Goal: Information Seeking & Learning: Learn about a topic

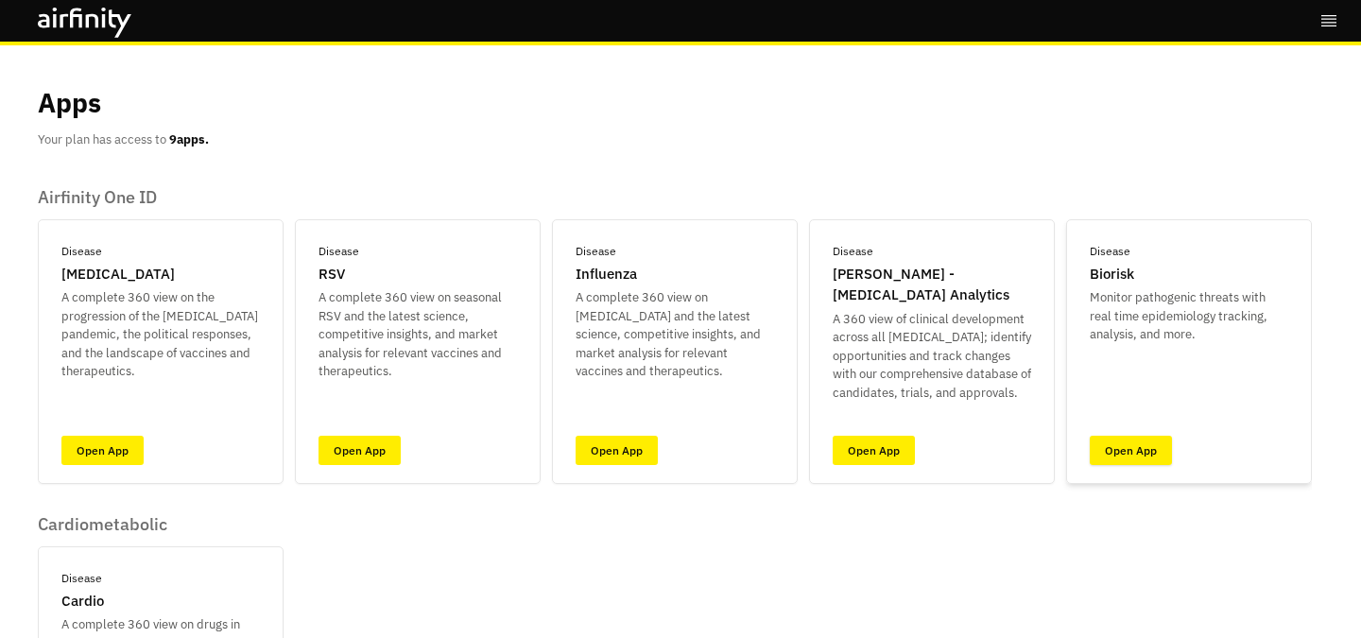
click at [1124, 459] on link "Open App" at bounding box center [1131, 450] width 82 height 29
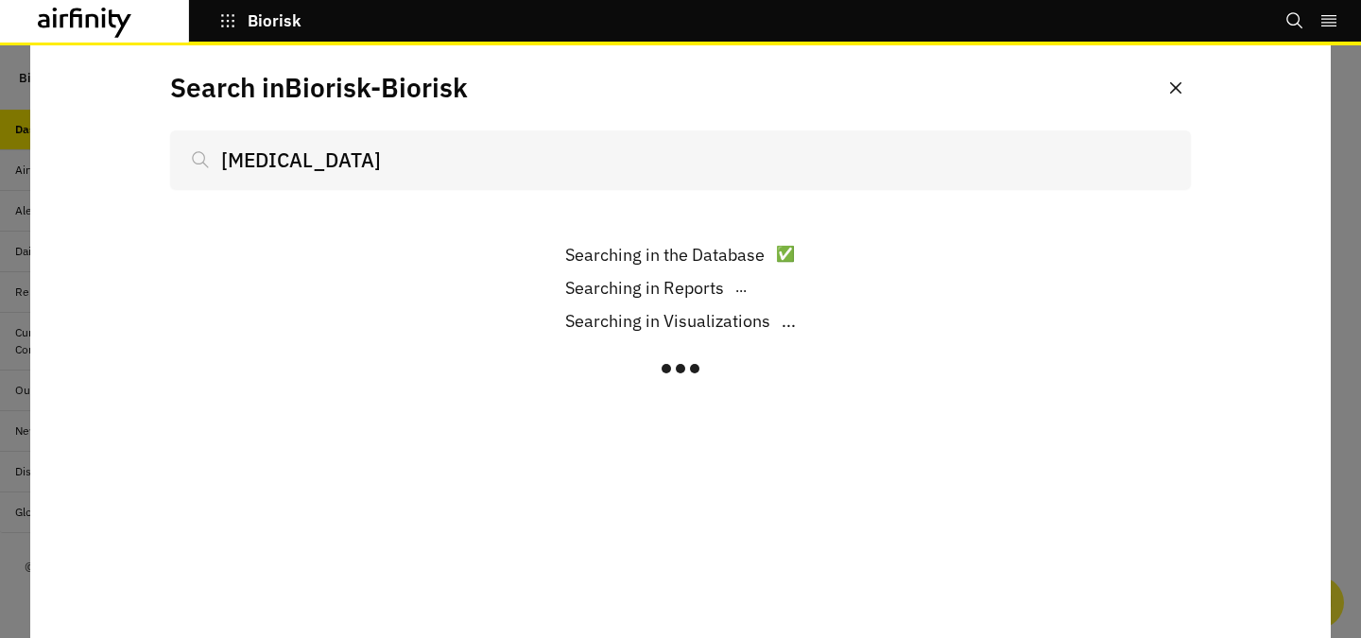
type input "[MEDICAL_DATA]"
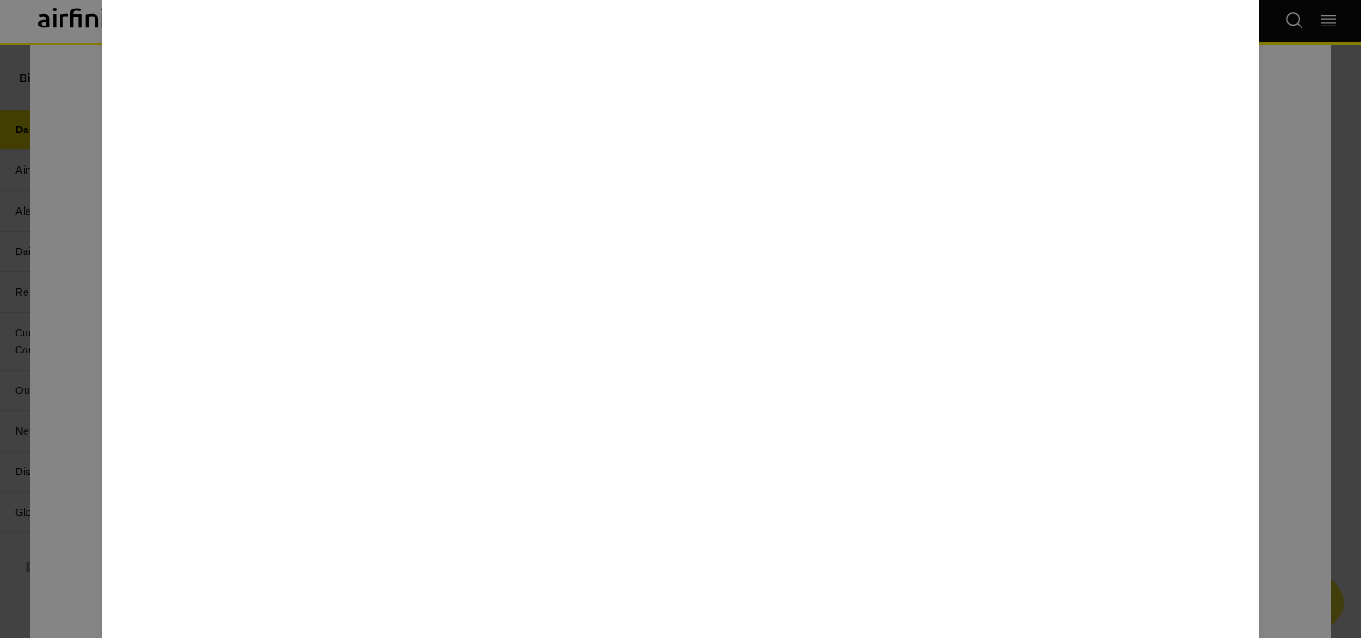
click at [1277, 79] on div at bounding box center [680, 319] width 1361 height 638
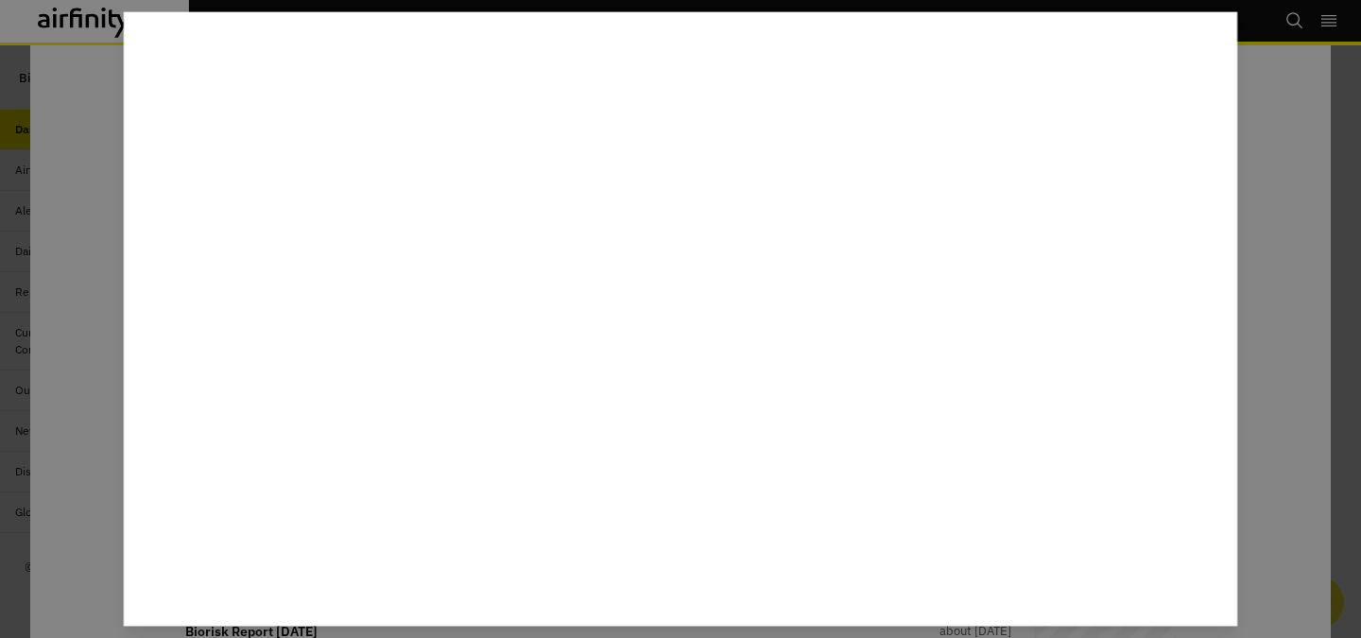
scroll to position [161, 0]
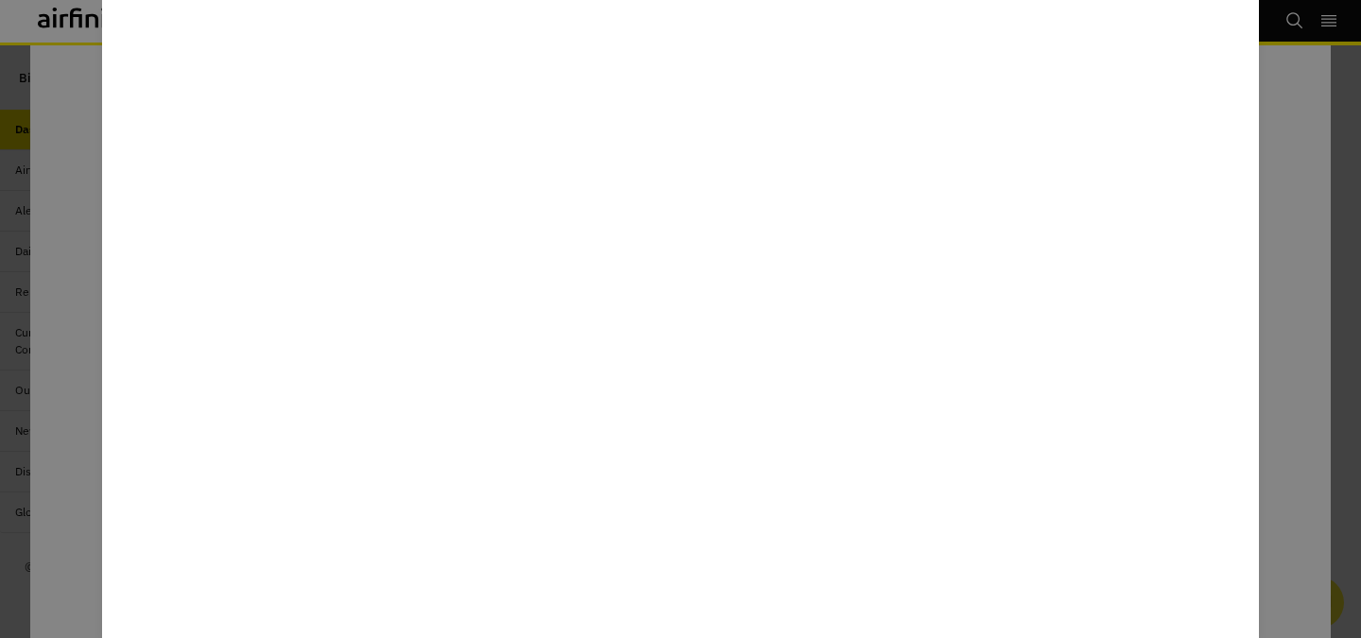
click at [1291, 196] on div at bounding box center [680, 319] width 1361 height 638
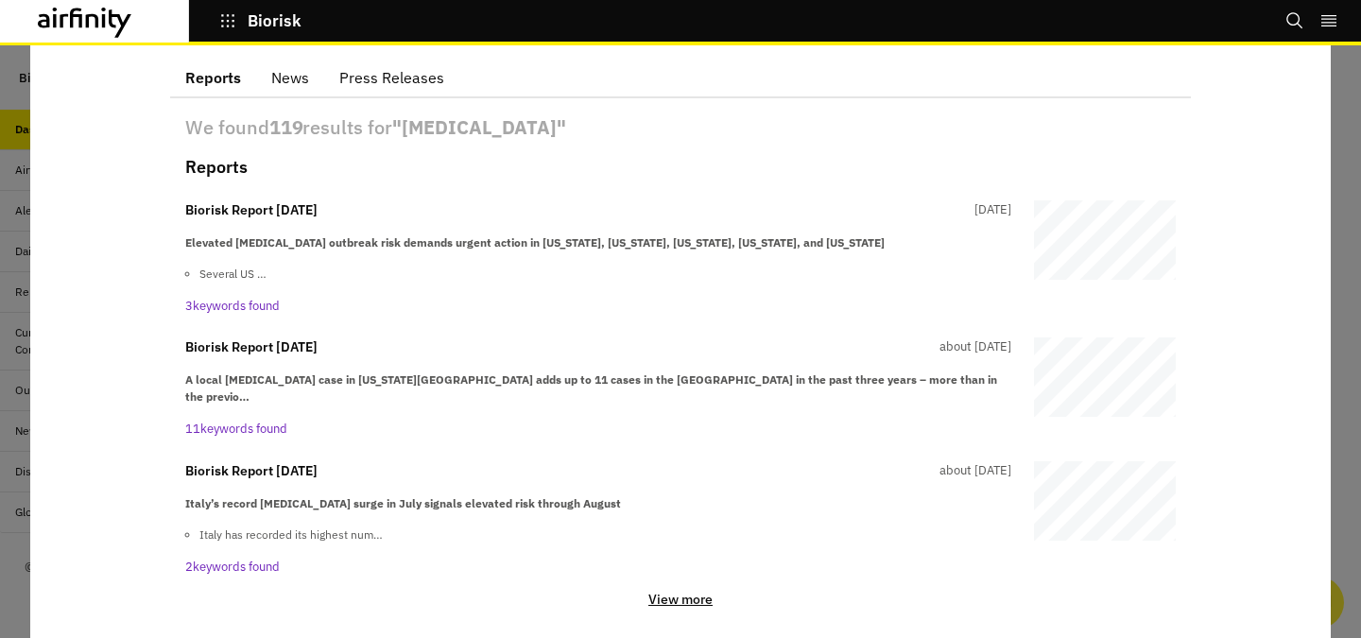
scroll to position [0, 0]
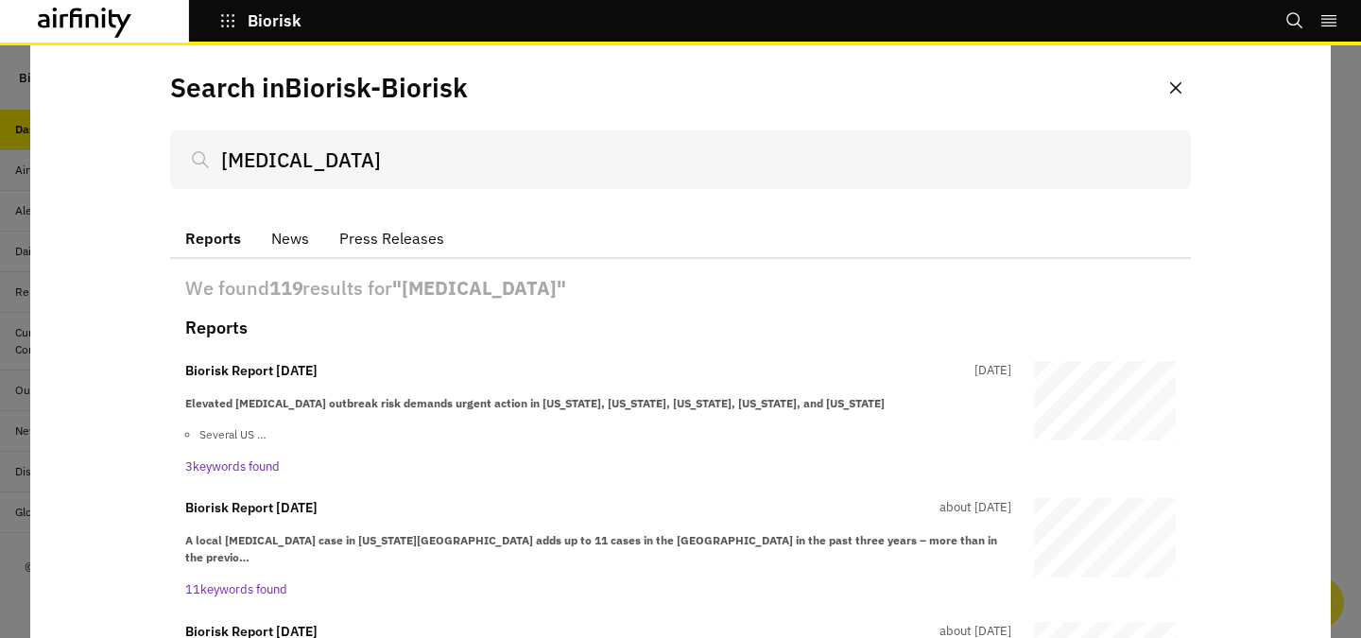
click at [511, 146] on input "[MEDICAL_DATA]" at bounding box center [680, 159] width 1021 height 59
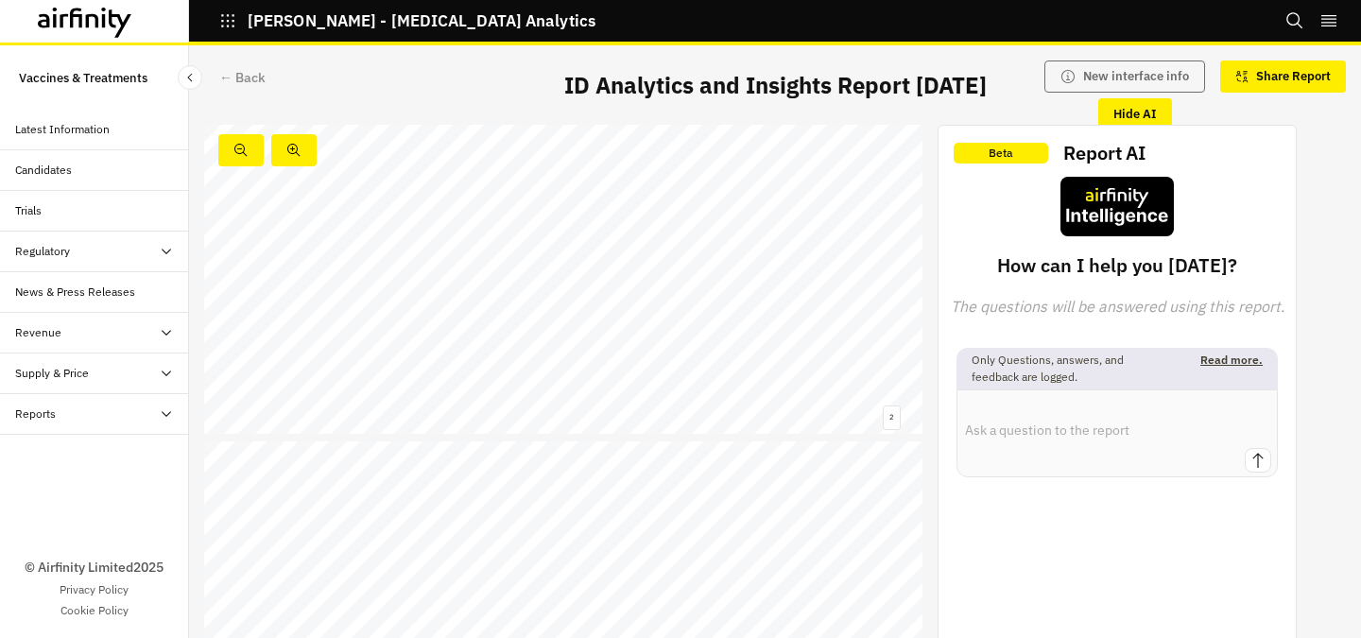
scroll to position [494, 0]
click at [1292, 17] on icon "Search" at bounding box center [1295, 20] width 19 height 19
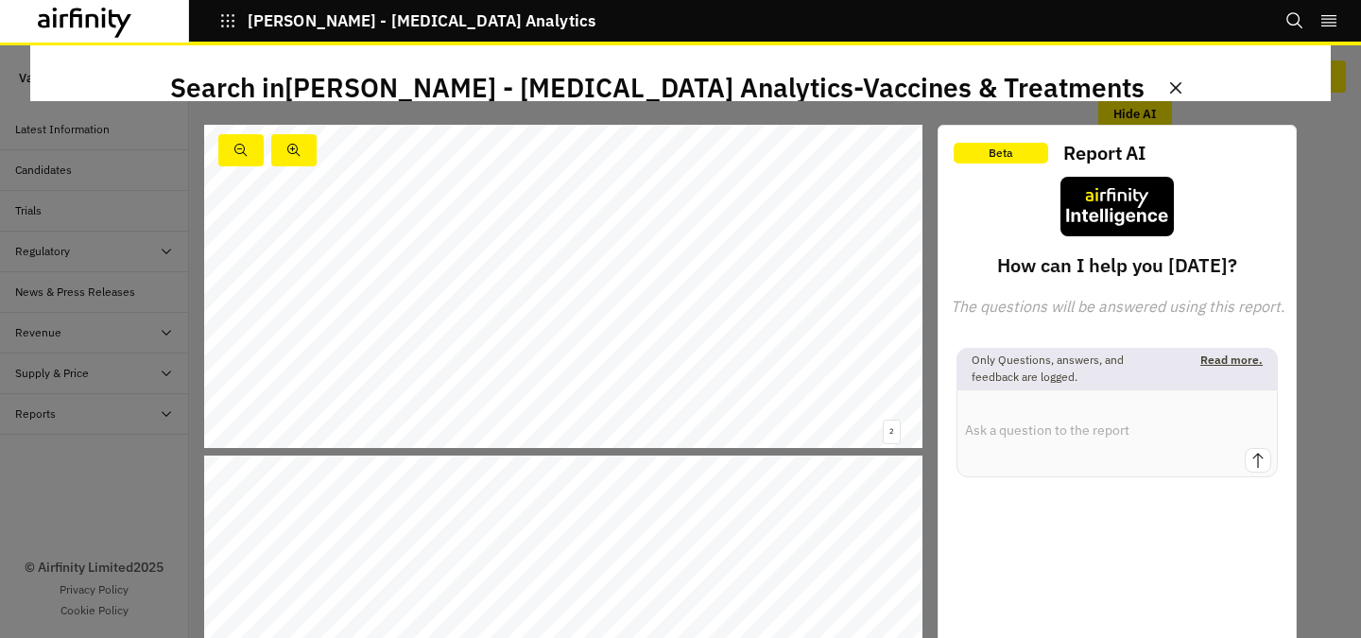
scroll to position [0, 0]
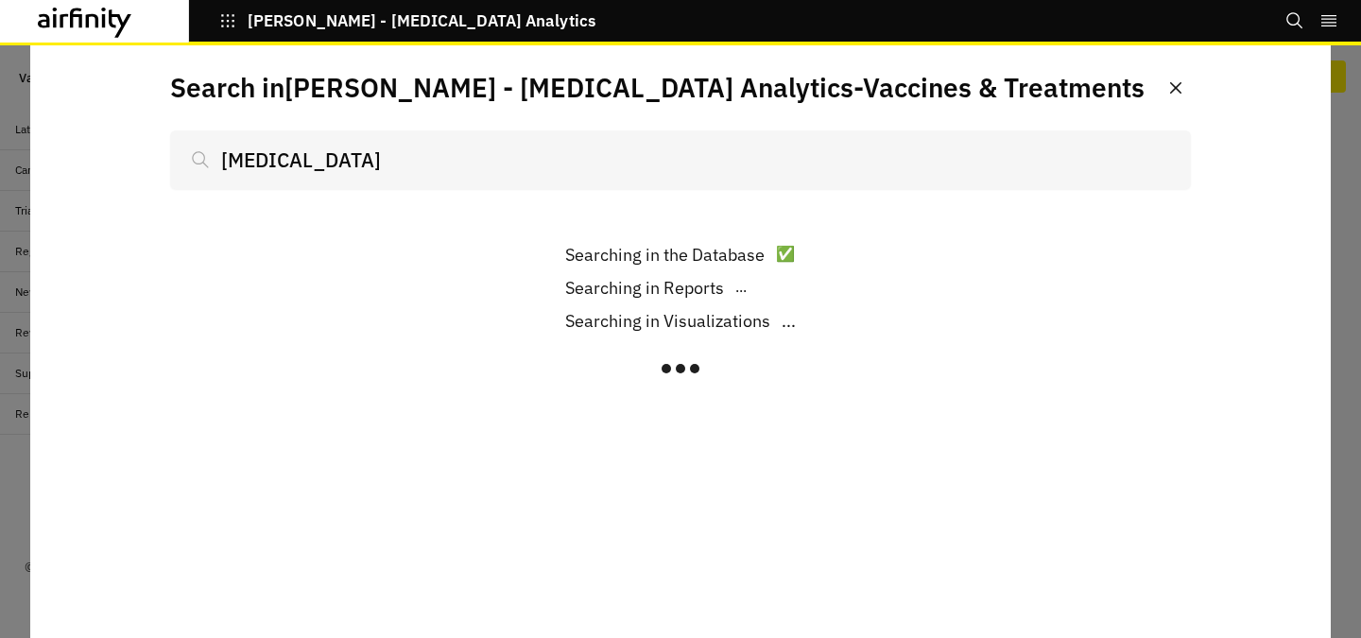
scroll to position [494, 0]
type input "[MEDICAL_DATA]"
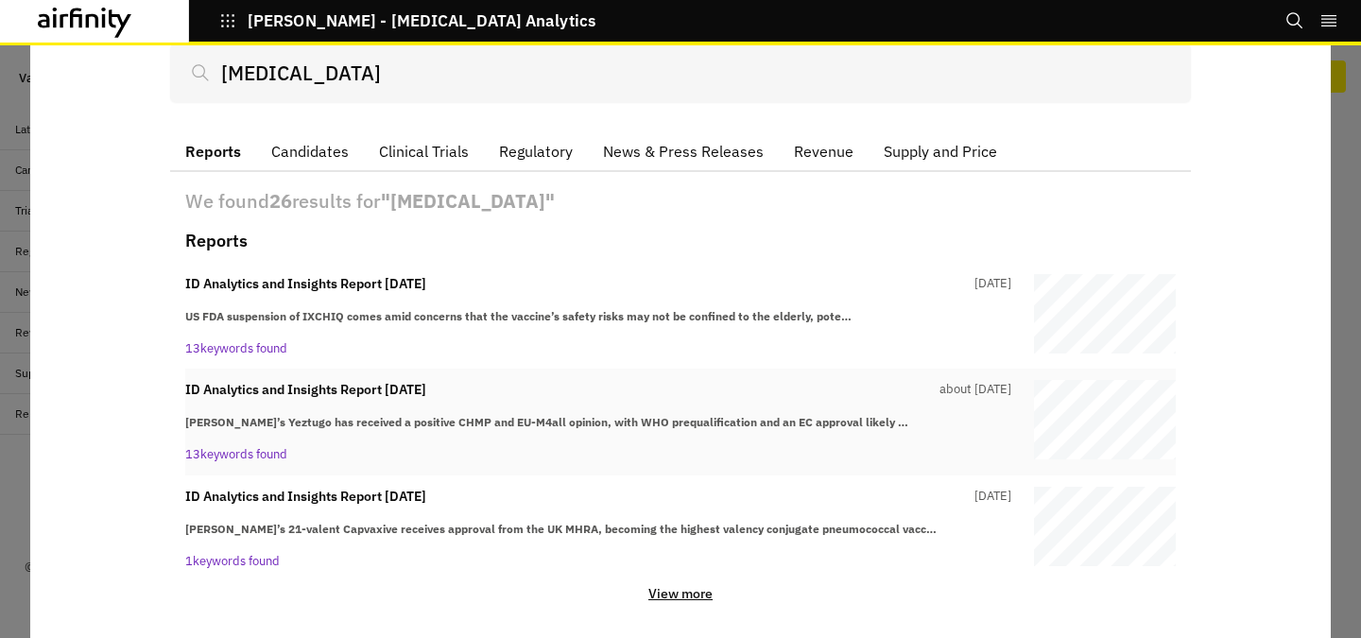
scroll to position [98, 0]
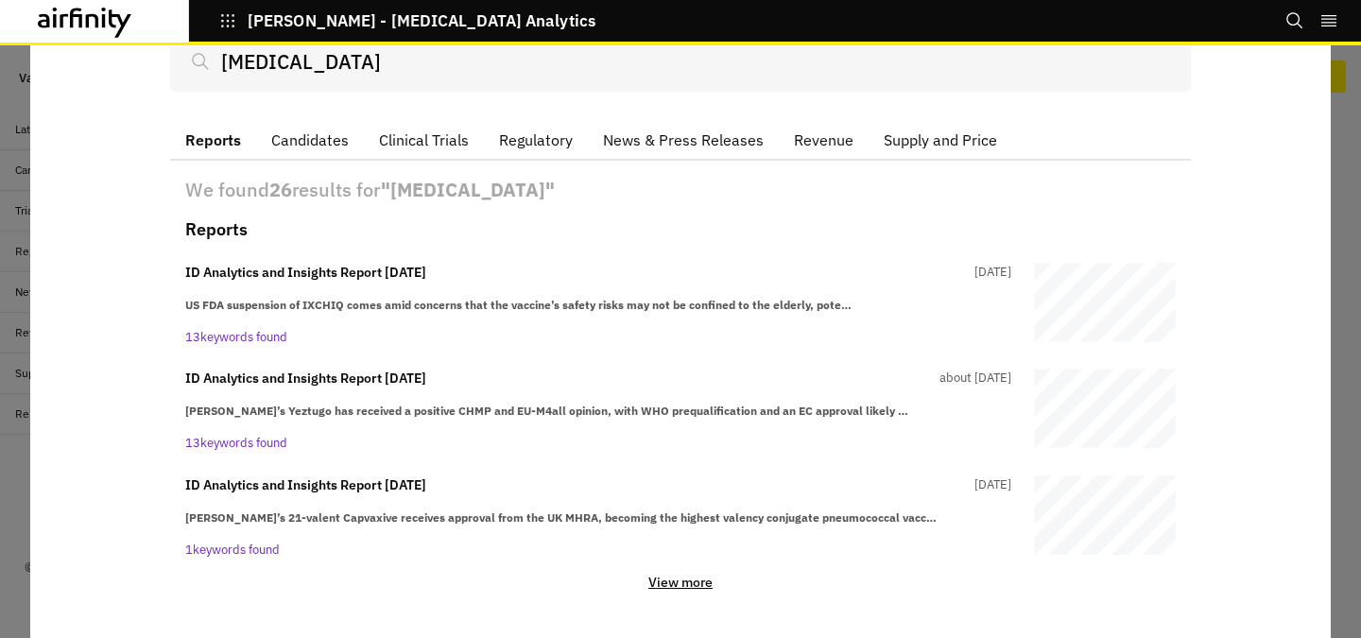
click at [692, 586] on p "View more" at bounding box center [681, 582] width 64 height 17
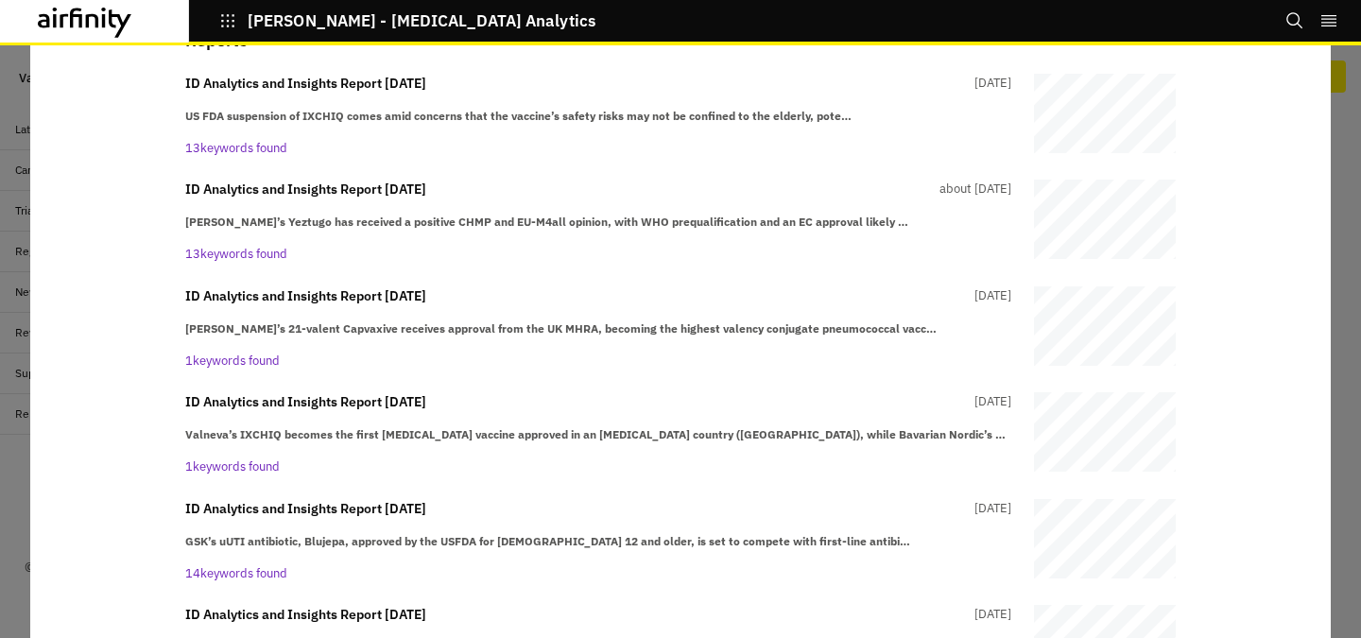
scroll to position [289, 0]
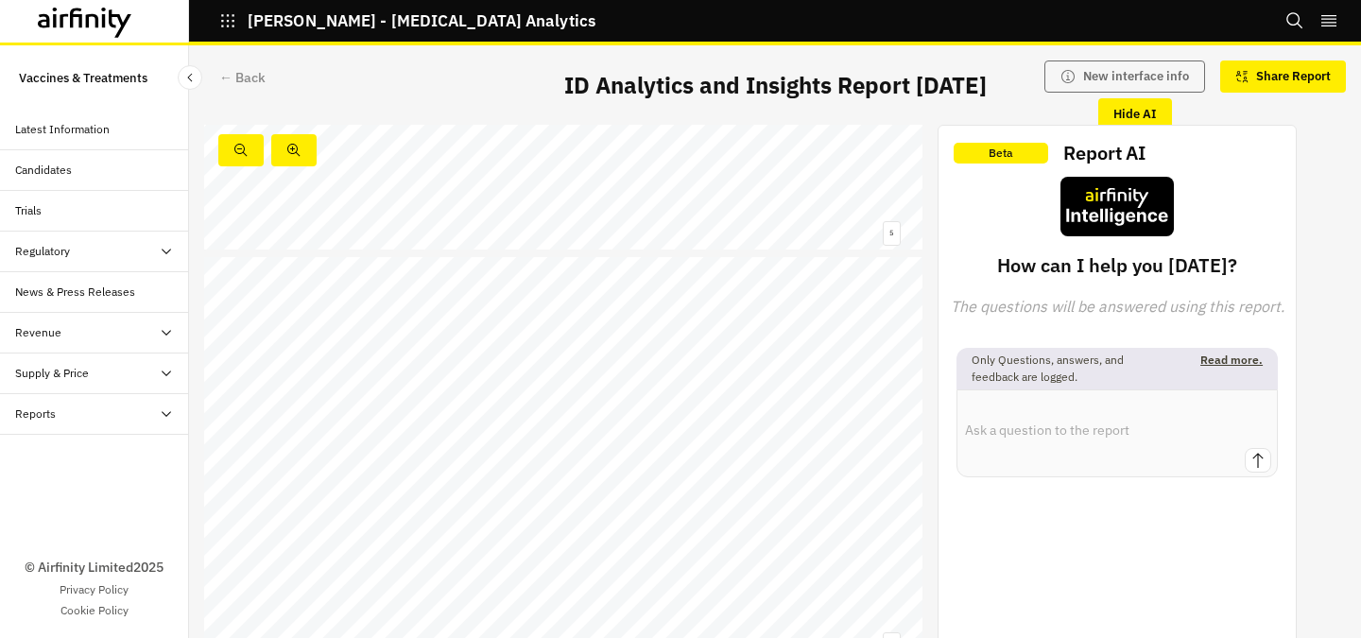
scroll to position [1964, 0]
click at [1281, 19] on div "[PERSON_NAME] - [MEDICAL_DATA] Analytics Bookmarks Settings Logout" at bounding box center [680, 22] width 1361 height 45
click at [1283, 19] on div "[PERSON_NAME] - [MEDICAL_DATA] Analytics Bookmarks Settings Logout" at bounding box center [680, 22] width 1361 height 45
click at [1286, 19] on icon "Search" at bounding box center [1295, 20] width 19 height 19
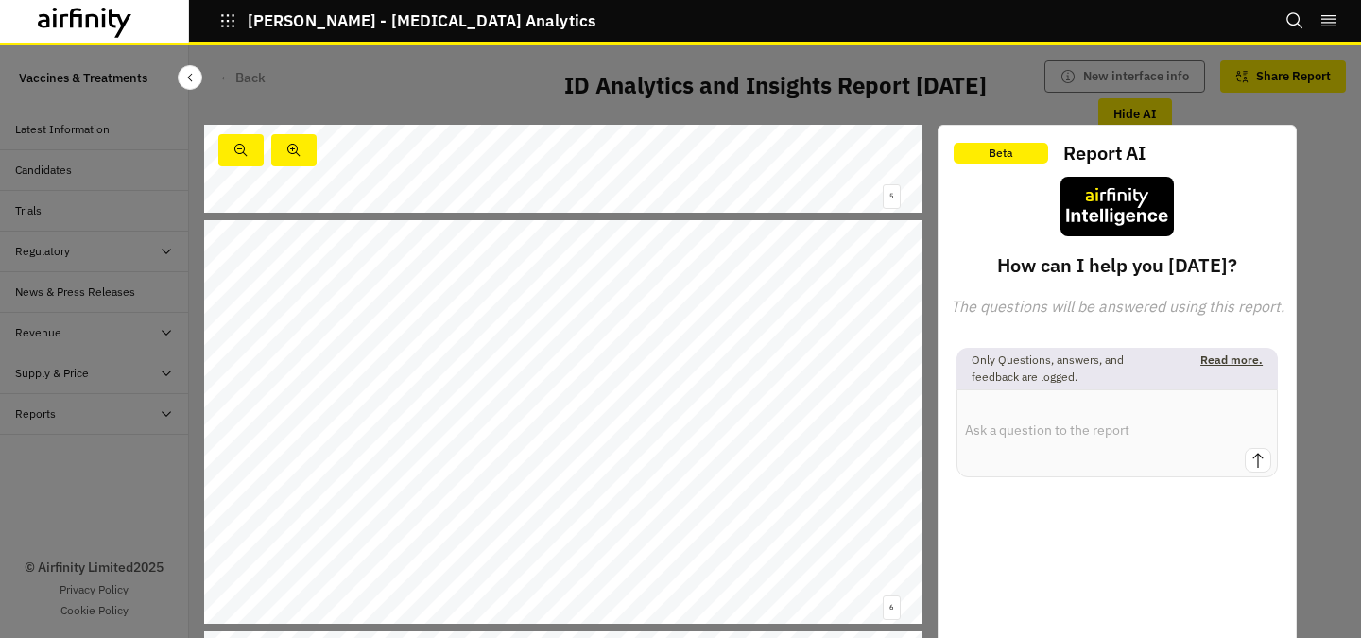
scroll to position [0, 0]
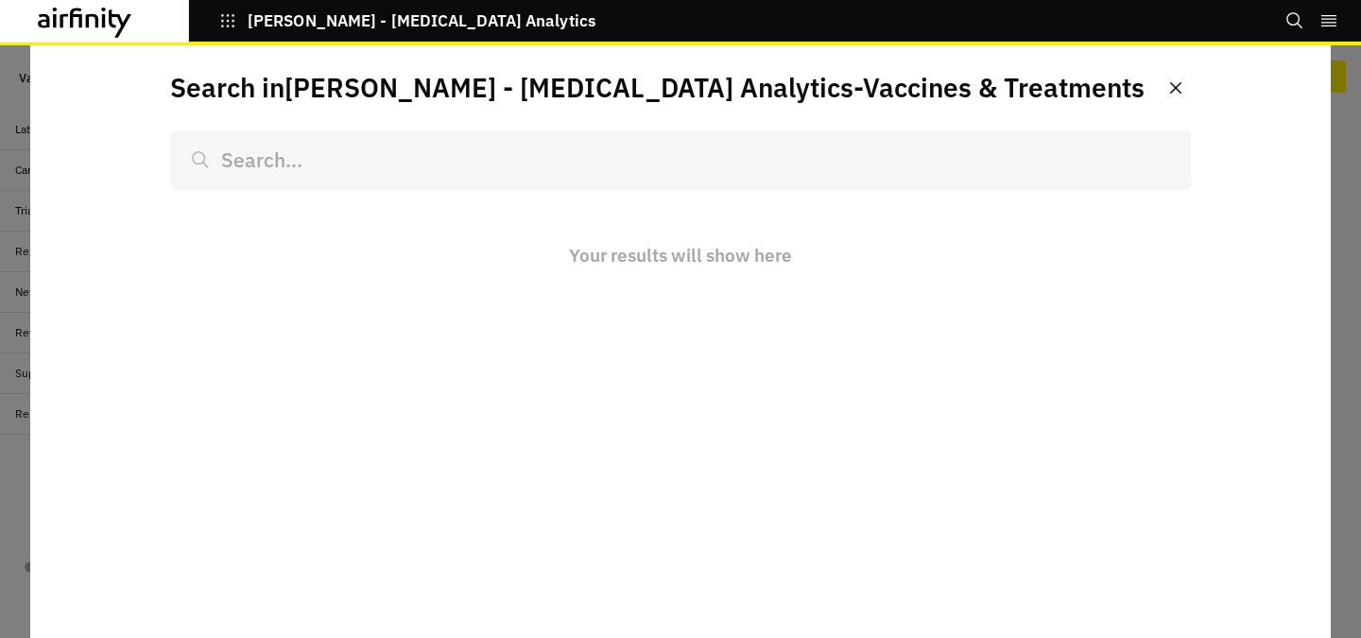
click at [860, 169] on input at bounding box center [680, 159] width 1021 height 59
type input "h"
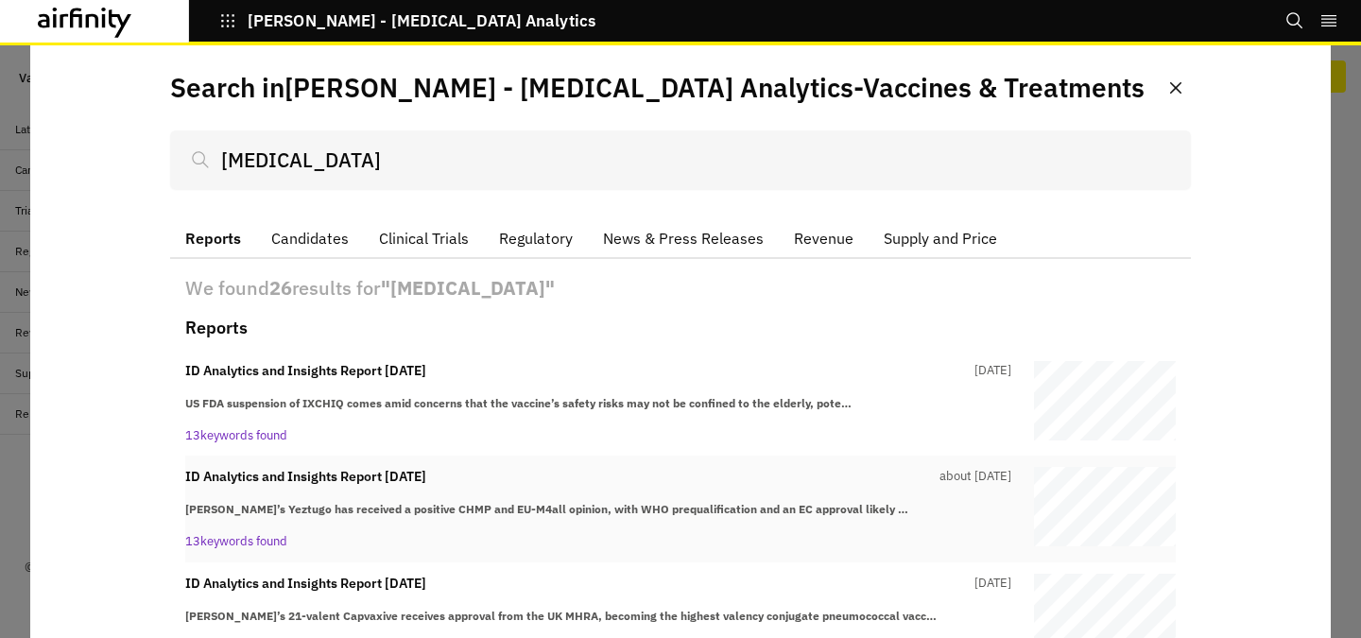
scroll to position [98, 0]
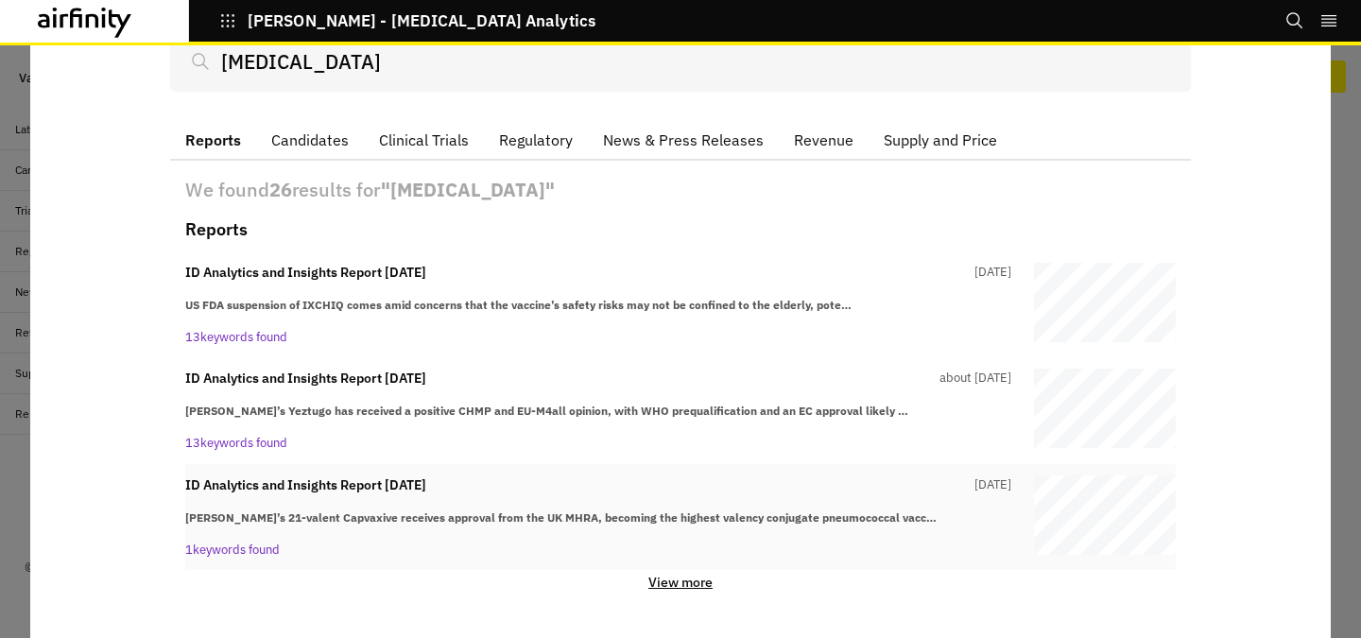
click at [914, 507] on div "ID Analytics and Insights Report 3rd June 4 months ago Merck’s 21-valent Capvax…" at bounding box center [598, 518] width 826 height 84
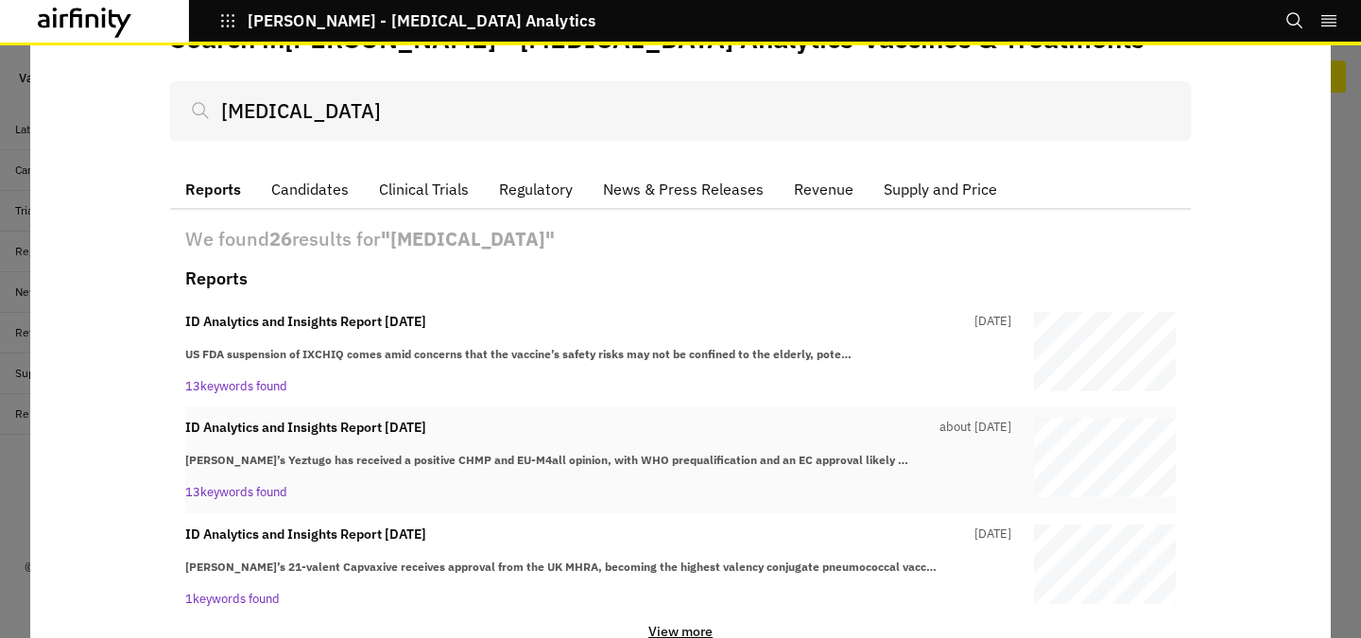
scroll to position [98, 0]
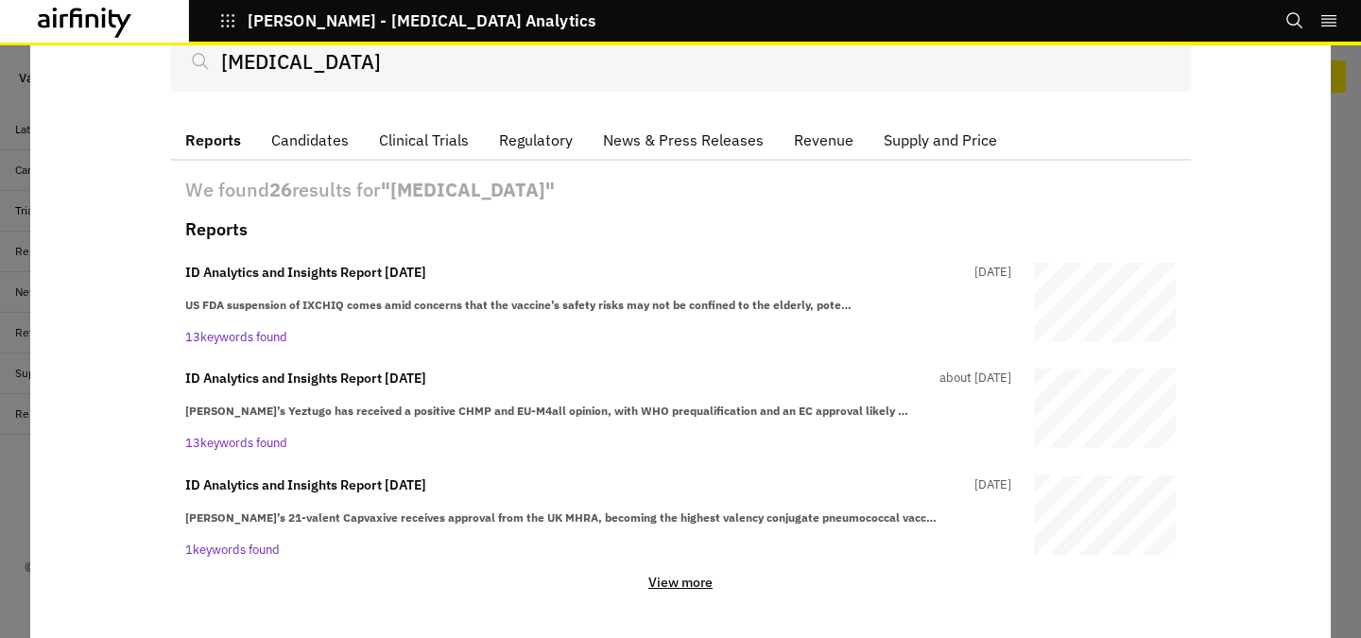
click at [659, 572] on div "View more" at bounding box center [680, 581] width 991 height 23
click at [667, 584] on p "View more" at bounding box center [681, 582] width 64 height 17
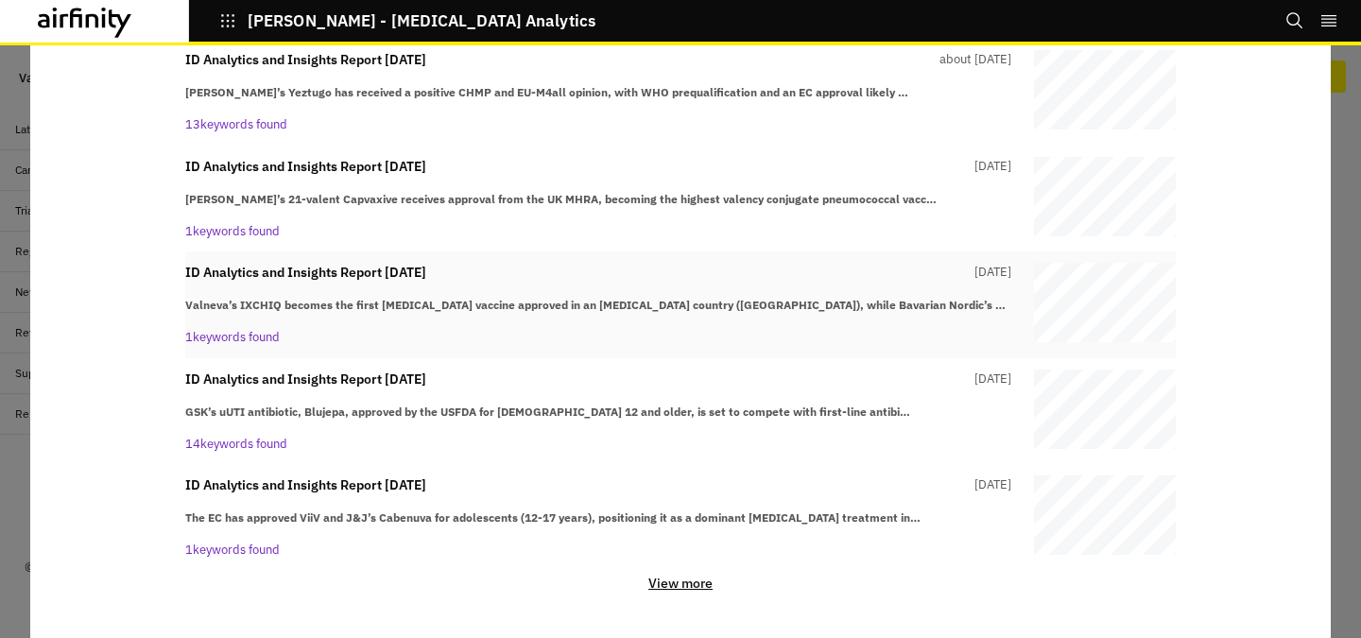
scroll to position [417, 0]
